Goal: Information Seeking & Learning: Find specific fact

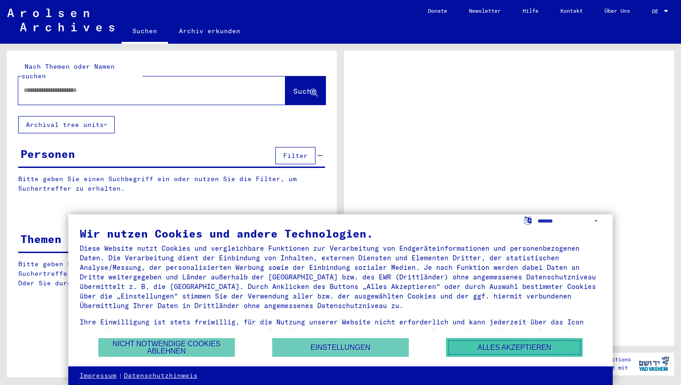
click at [495, 348] on button "Alles akzeptieren" at bounding box center [514, 347] width 137 height 19
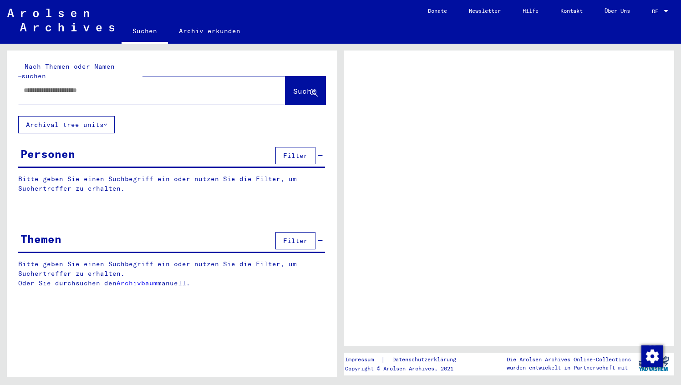
click at [75, 86] on input "text" at bounding box center [144, 91] width 240 height 10
type input "*****"
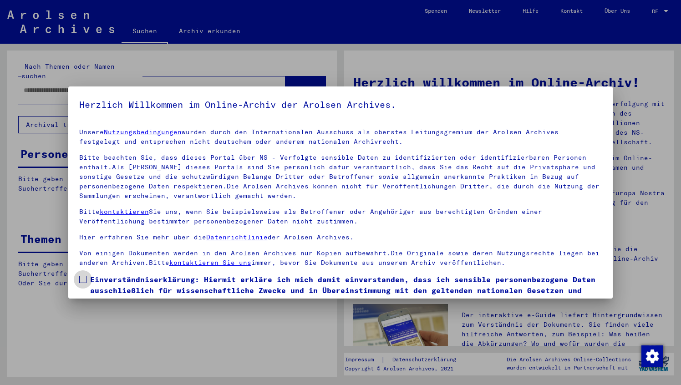
click at [81, 278] on span at bounding box center [82, 279] width 7 height 7
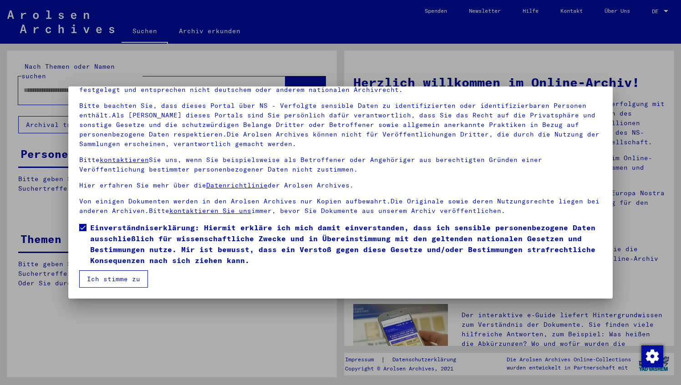
click at [130, 278] on button "Ich stimme zu" at bounding box center [113, 278] width 69 height 17
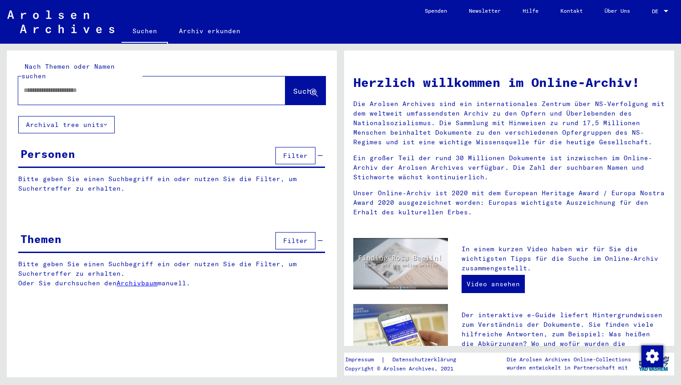
click at [76, 86] on input "text" at bounding box center [141, 91] width 234 height 10
type input "**********"
click at [301, 76] on button "Suche" at bounding box center [305, 90] width 40 height 28
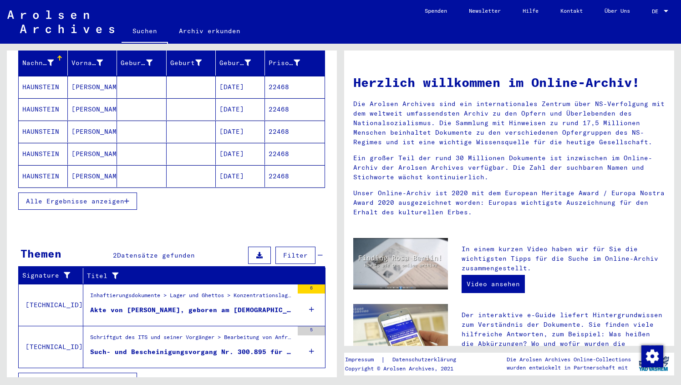
scroll to position [126, 0]
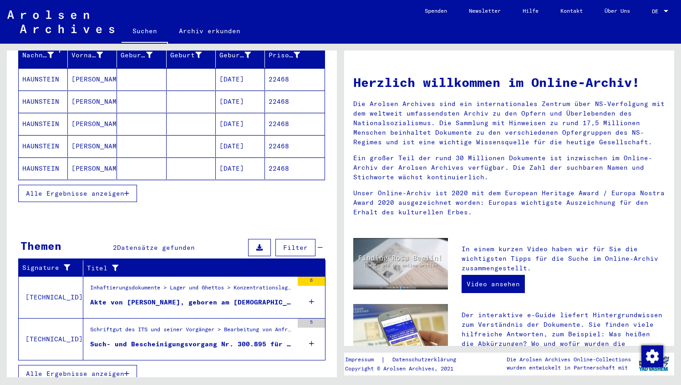
click at [105, 189] on span "Alle Ergebnisse anzeigen" at bounding box center [75, 193] width 98 height 8
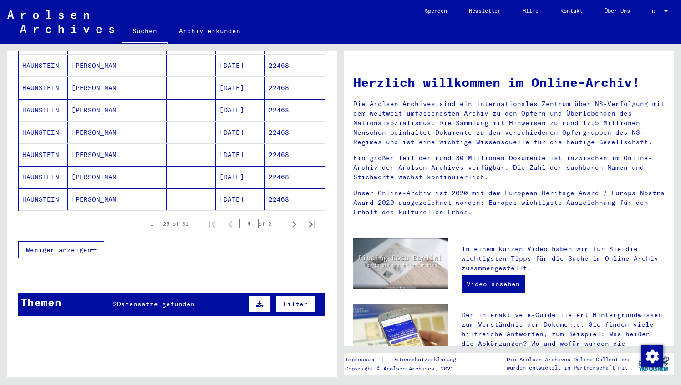
scroll to position [541, 0]
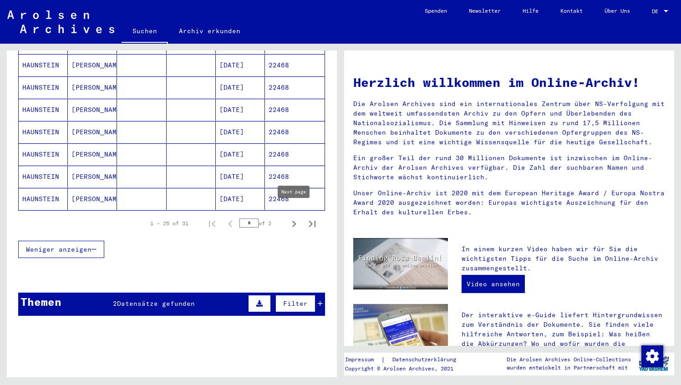
click at [294, 218] on icon "Next page" at bounding box center [294, 224] width 13 height 13
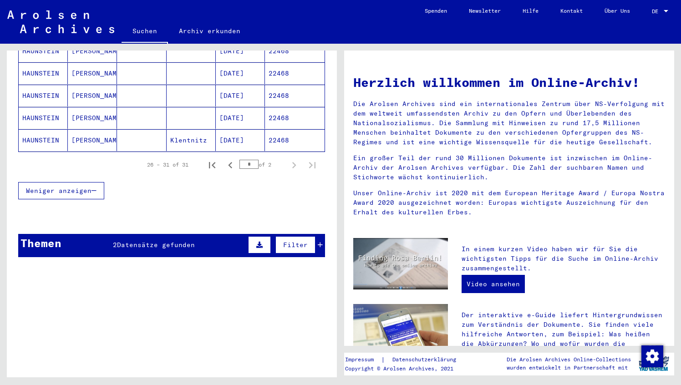
scroll to position [166, 0]
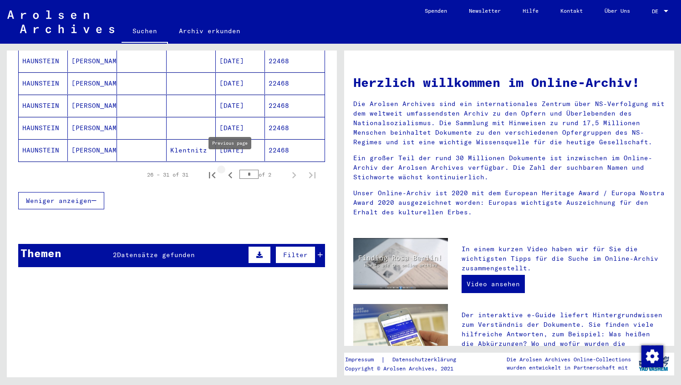
click at [232, 169] on icon "Previous page" at bounding box center [230, 175] width 13 height 13
type input "*"
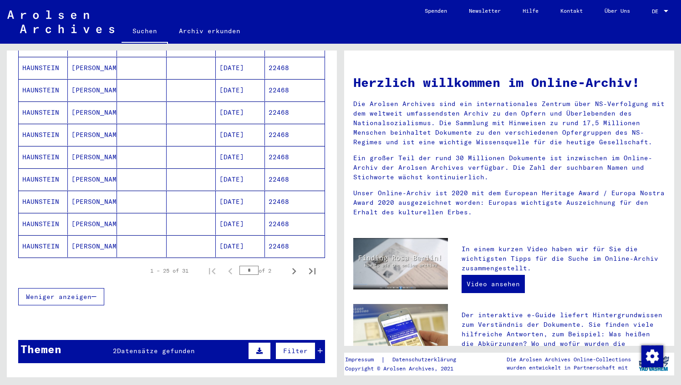
scroll to position [590, 0]
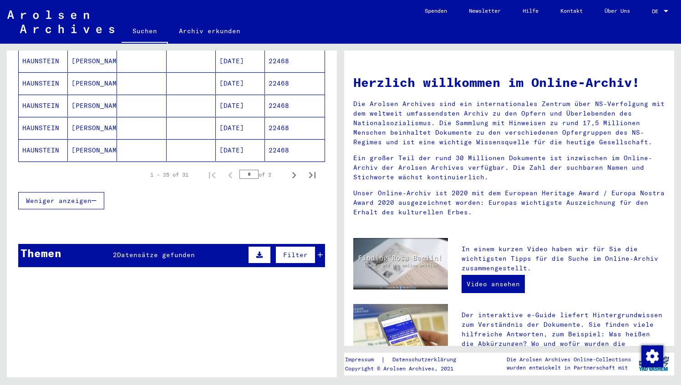
click at [51, 245] on div "Themen" at bounding box center [40, 253] width 41 height 16
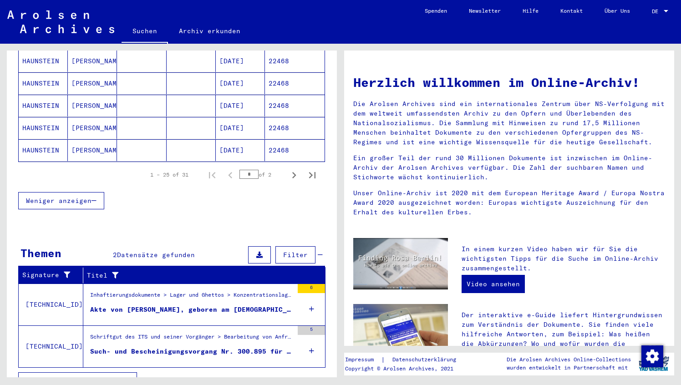
click at [308, 284] on div "6" at bounding box center [311, 288] width 27 height 9
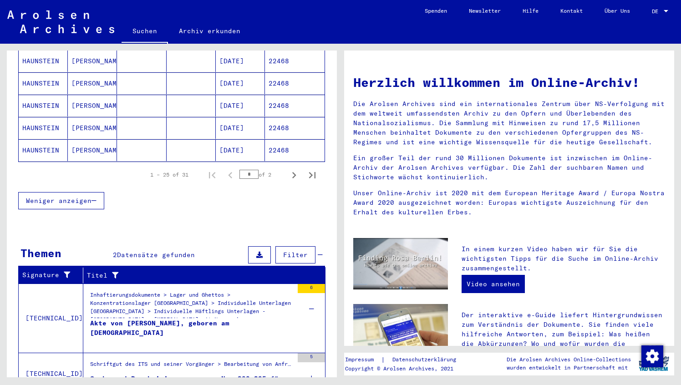
click at [234, 319] on div "Akte von [PERSON_NAME], geboren am [DEMOGRAPHIC_DATA]" at bounding box center [191, 332] width 203 height 27
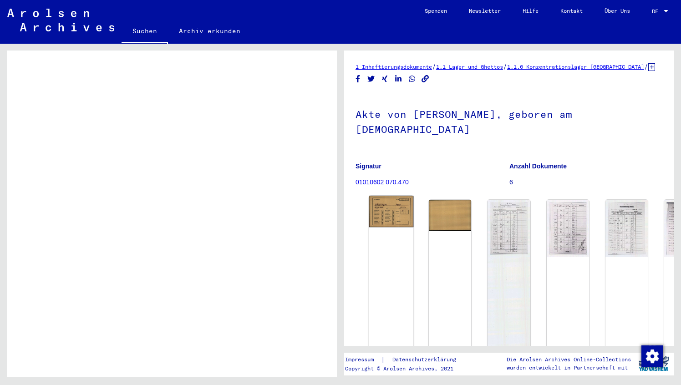
click at [382, 200] on img at bounding box center [391, 211] width 45 height 31
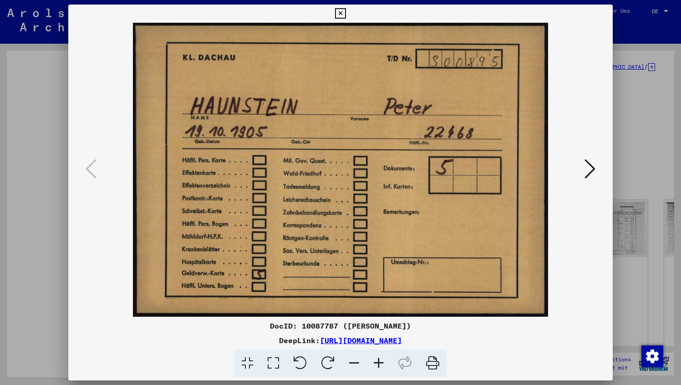
click at [595, 170] on icon at bounding box center [589, 169] width 11 height 22
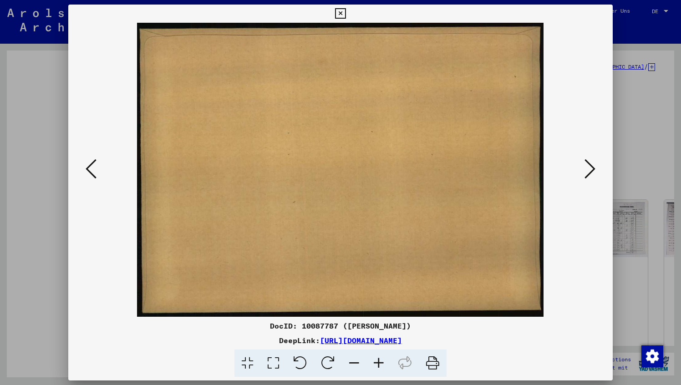
click at [595, 170] on icon at bounding box center [589, 169] width 11 height 22
